Goal: Task Accomplishment & Management: Use online tool/utility

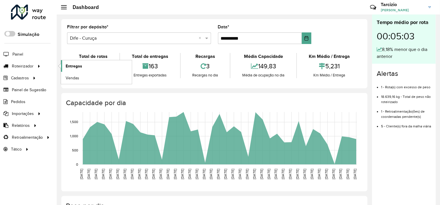
click at [75, 66] on span "Entregas" at bounding box center [74, 66] width 16 height 6
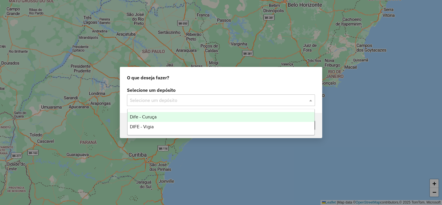
click at [194, 97] on input "text" at bounding box center [215, 100] width 171 height 7
click at [178, 118] on div "Dife - Curuça" at bounding box center [221, 117] width 187 height 10
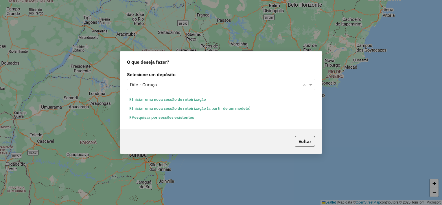
click at [175, 116] on button "Pesquisar por sessões existentes" at bounding box center [162, 117] width 70 height 9
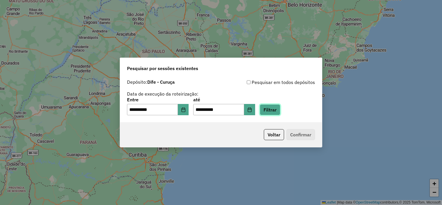
click at [274, 111] on button "Filtrar" at bounding box center [270, 109] width 21 height 11
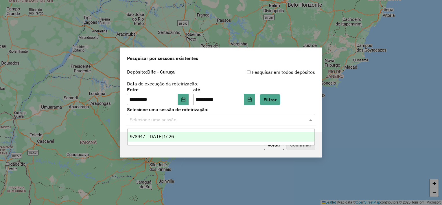
click at [229, 121] on input "text" at bounding box center [215, 119] width 171 height 7
click at [221, 134] on div "978947 - 14/08/2025 17:26" at bounding box center [221, 137] width 187 height 10
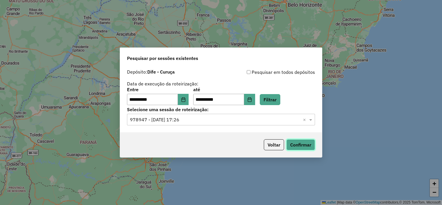
click at [296, 141] on button "Confirmar" at bounding box center [300, 144] width 29 height 11
